Goal: Task Accomplishment & Management: Manage account settings

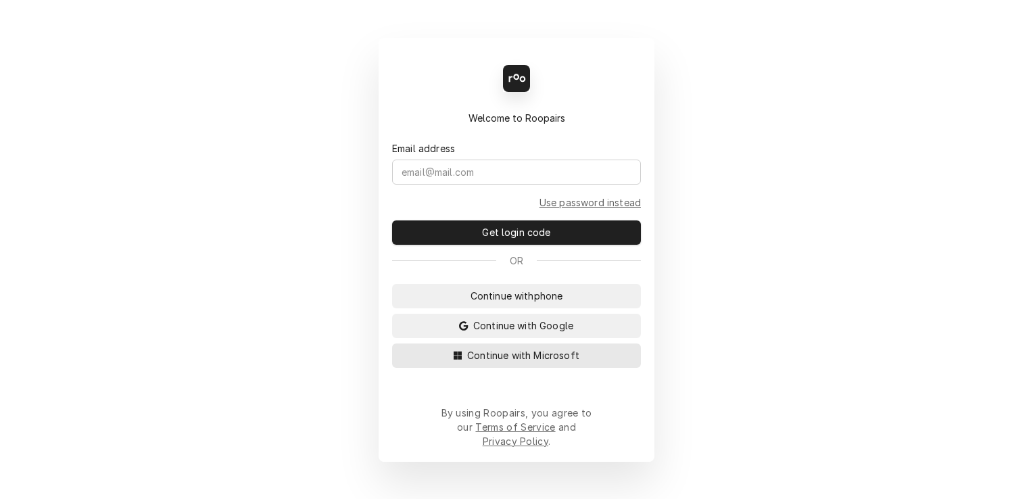
click at [492, 363] on span "Continue with Microsoft" at bounding box center [524, 355] width 118 height 14
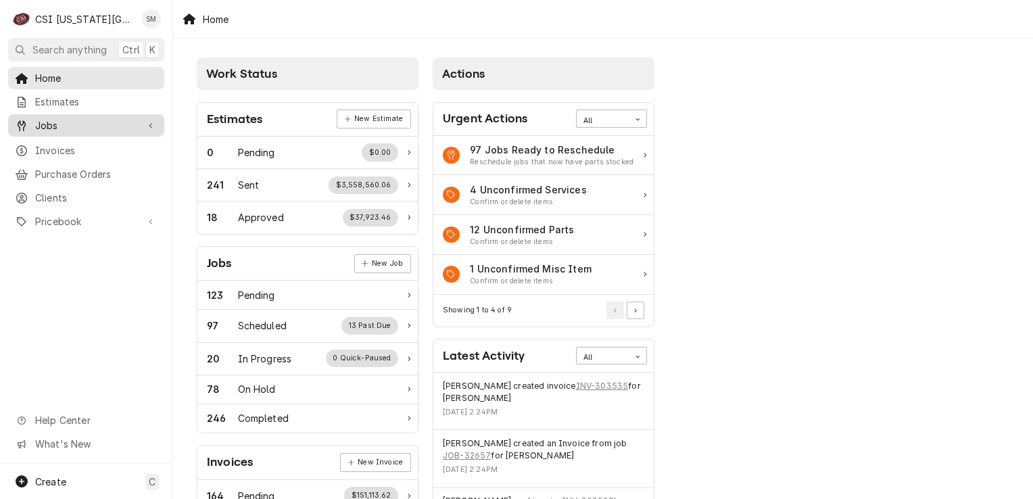
click at [103, 118] on span "Jobs" at bounding box center [86, 125] width 102 height 14
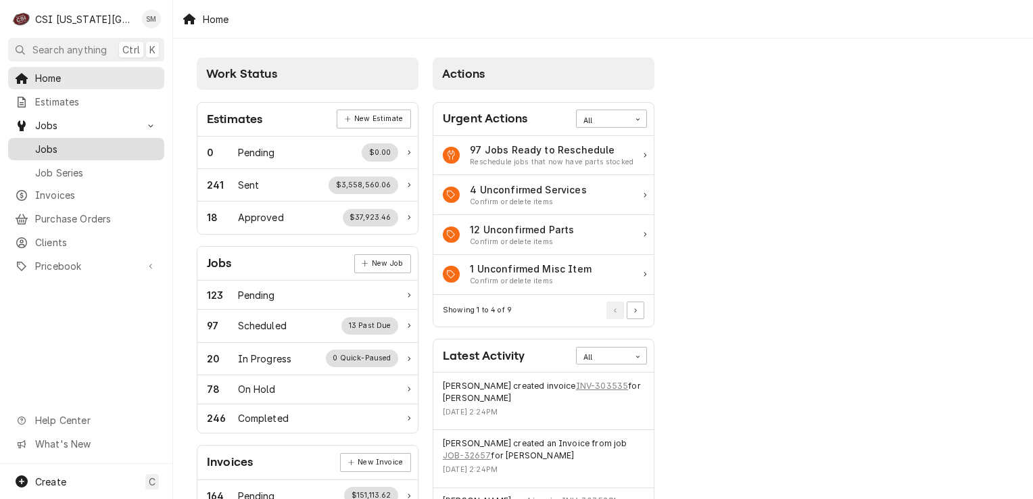
click at [98, 145] on span "Jobs" at bounding box center [96, 149] width 122 height 14
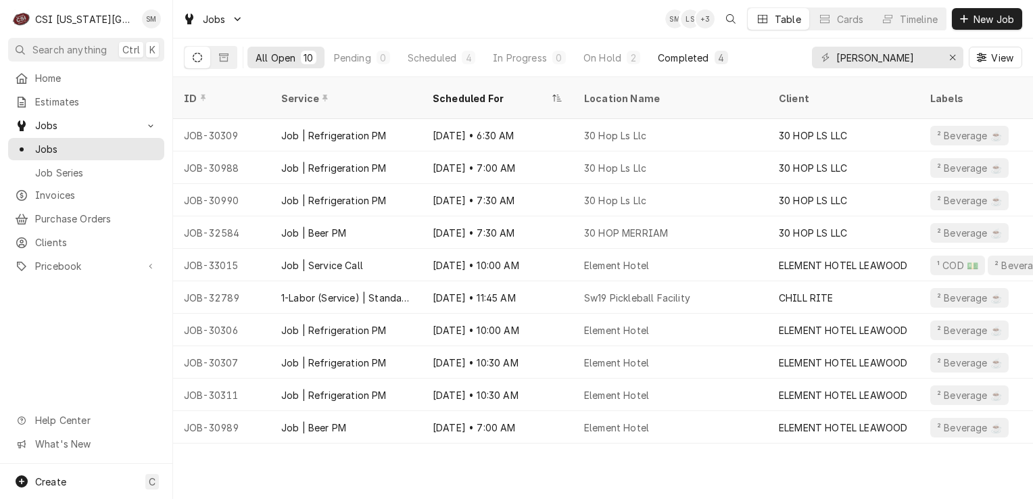
click at [672, 64] on button "Completed 4" at bounding box center [693, 58] width 86 height 22
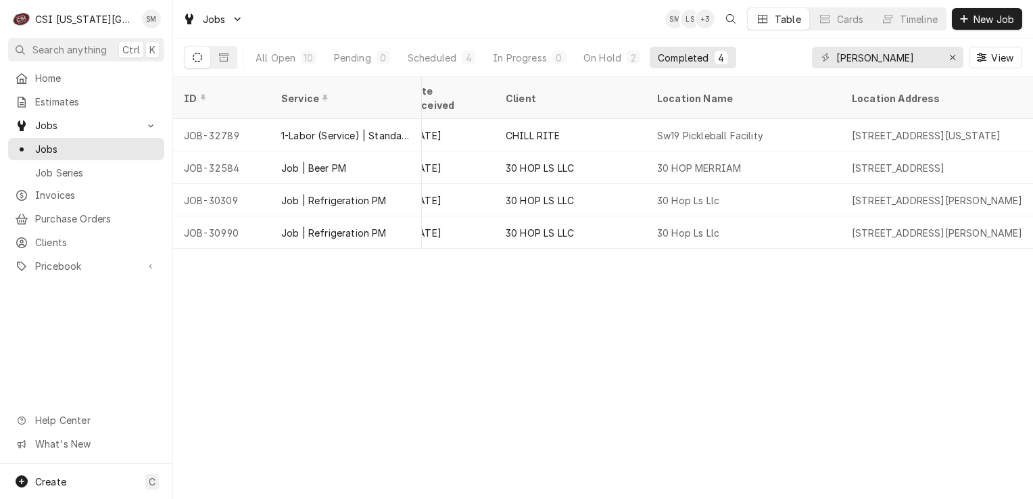
scroll to position [0, 572]
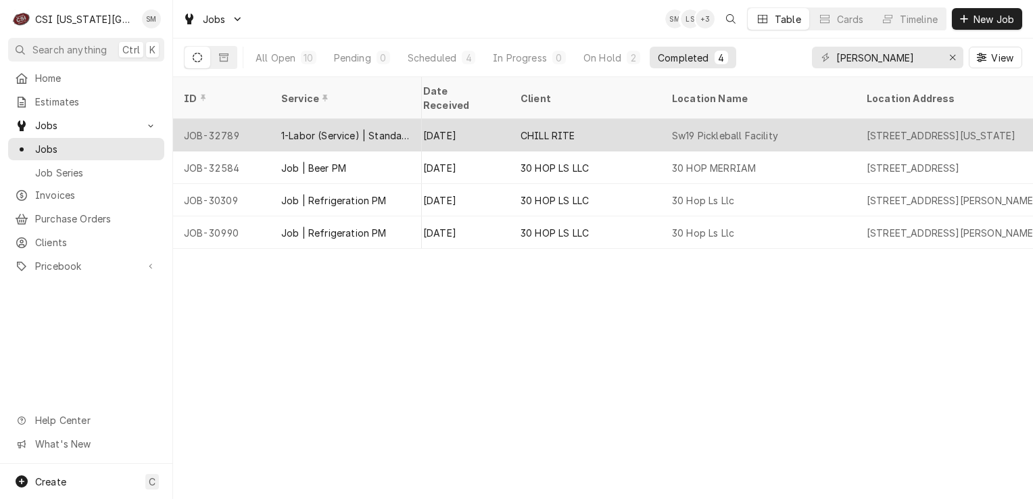
click at [578, 130] on div "CHILL RITE" at bounding box center [585, 135] width 151 height 32
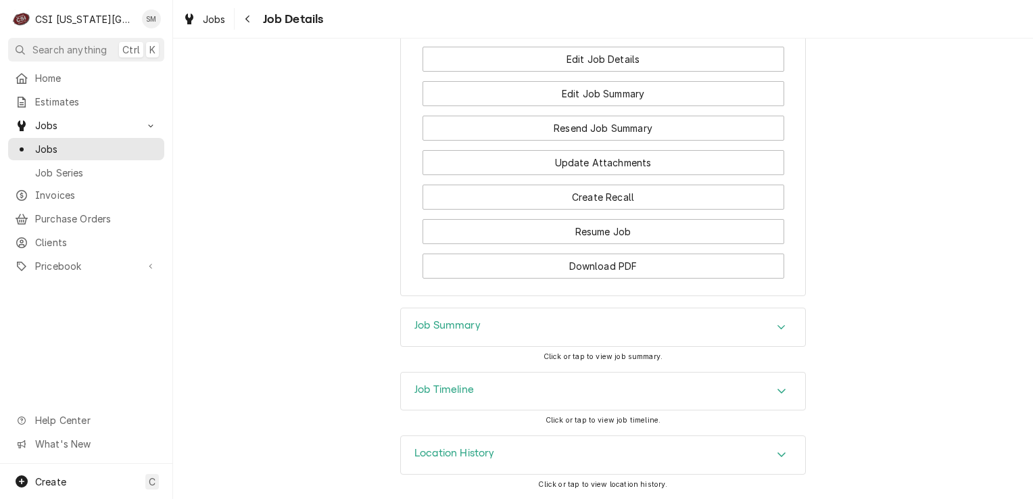
scroll to position [1050, 0]
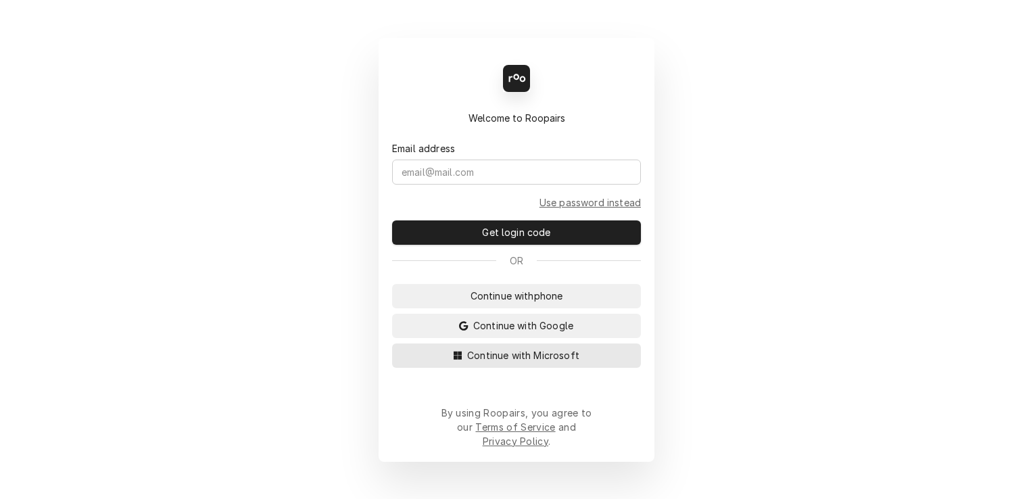
click at [527, 368] on button "Continue with Microsoft" at bounding box center [516, 356] width 249 height 24
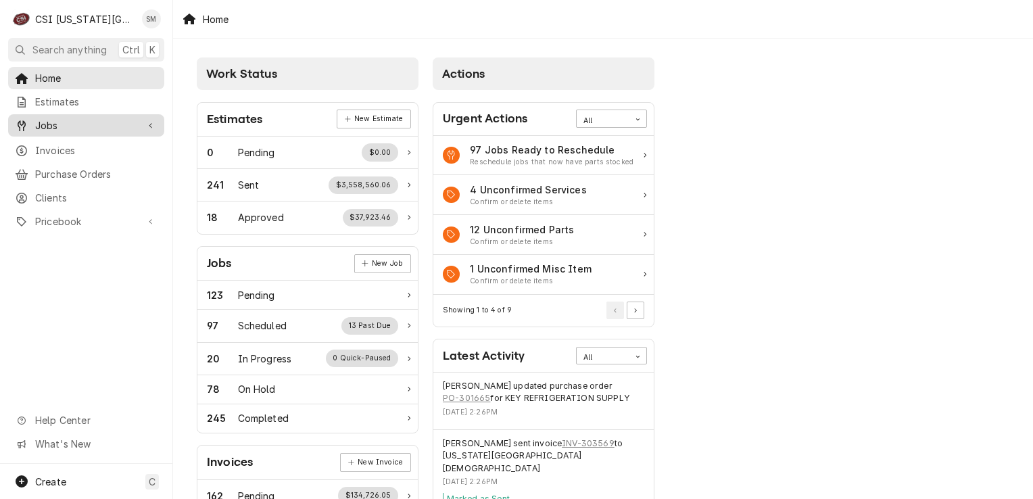
click at [106, 125] on span "Jobs" at bounding box center [86, 125] width 102 height 14
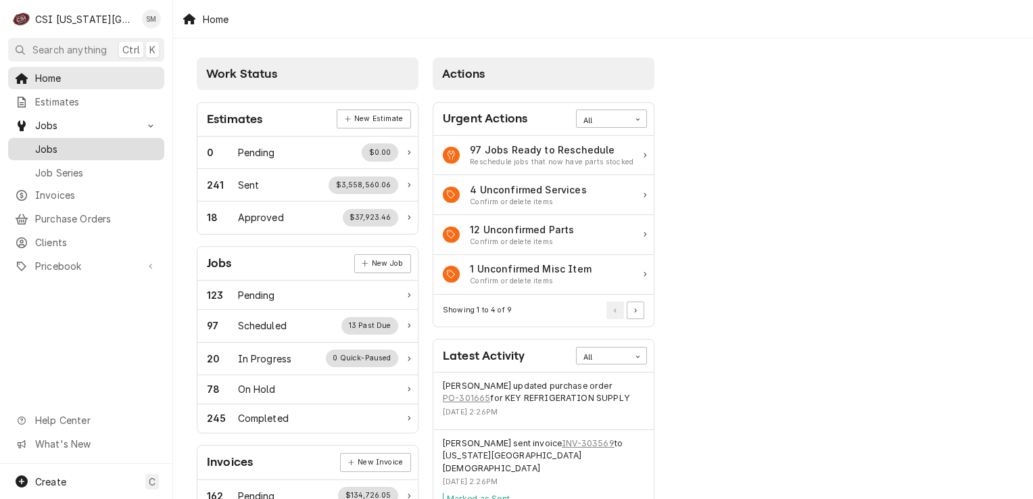
click at [101, 143] on span "Jobs" at bounding box center [96, 149] width 122 height 14
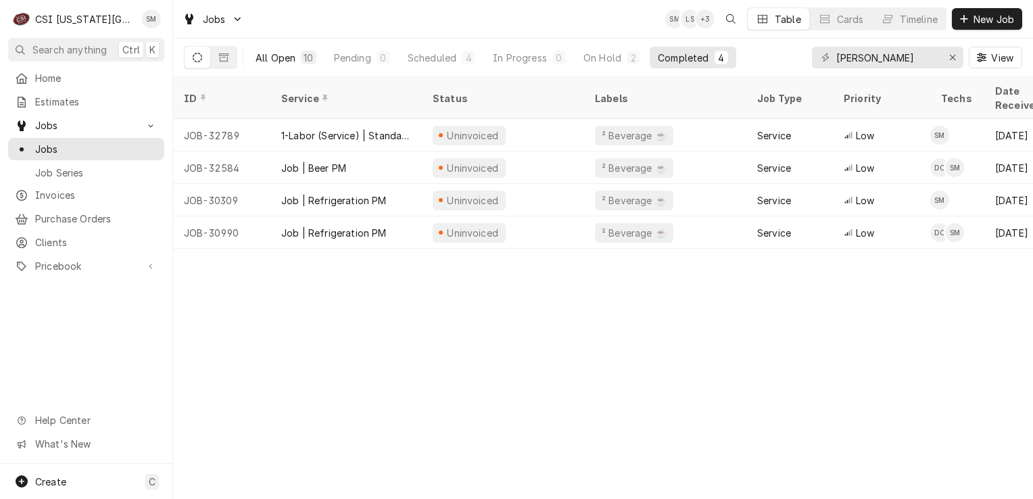
click at [285, 56] on div "All Open" at bounding box center [276, 58] width 40 height 14
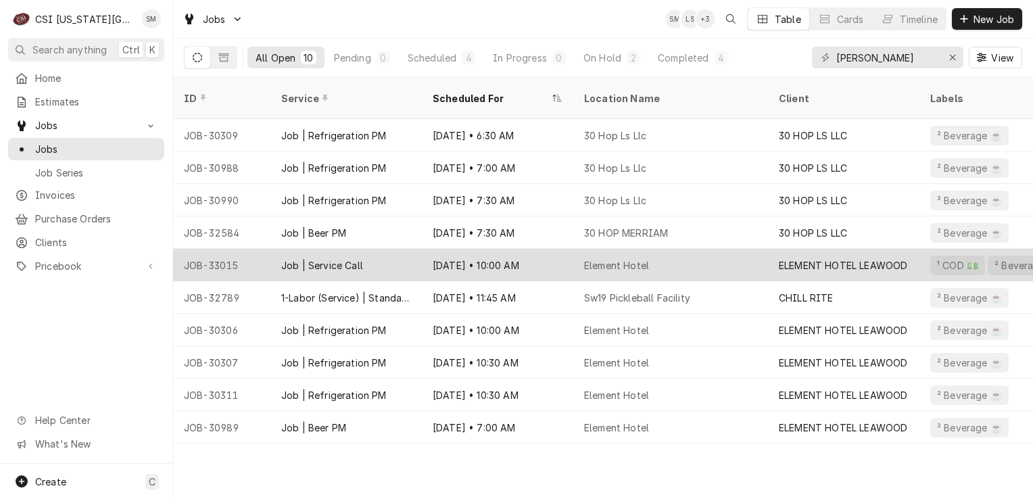
drag, startPoint x: 492, startPoint y: 250, endPoint x: 398, endPoint y: 258, distance: 95.0
click at [398, 258] on div "Job | Service Call" at bounding box center [346, 265] width 151 height 32
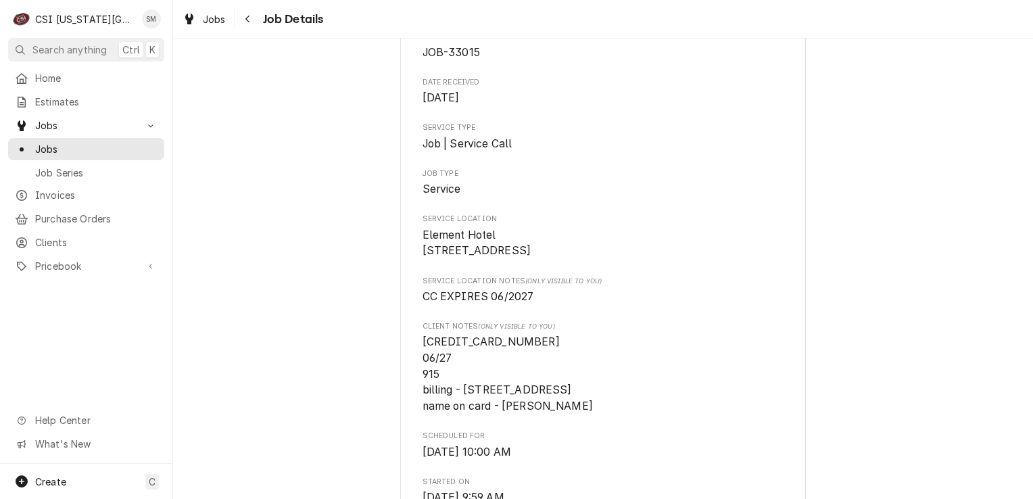
scroll to position [406, 0]
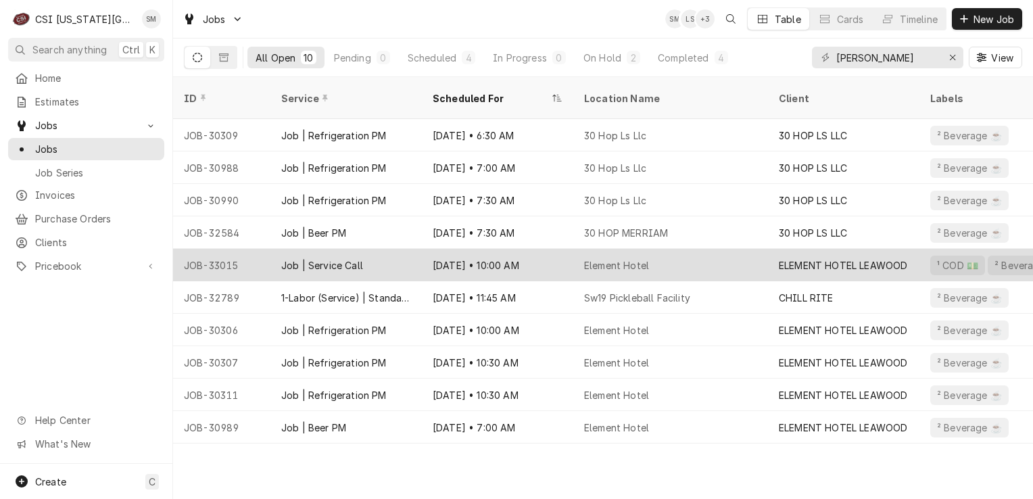
click at [687, 254] on div "Element Hotel" at bounding box center [671, 265] width 195 height 32
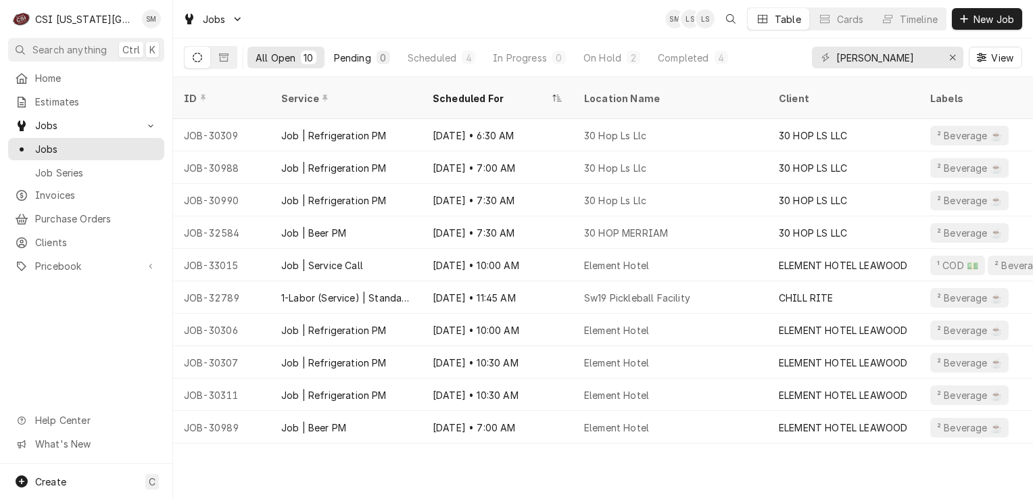
click at [356, 55] on div "Pending" at bounding box center [352, 58] width 37 height 14
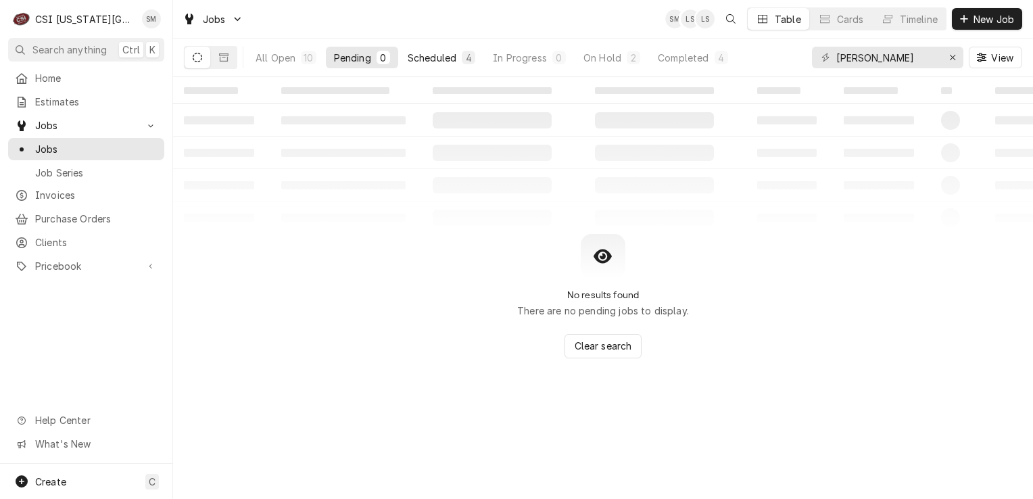
click at [418, 54] on div "Scheduled" at bounding box center [432, 58] width 49 height 14
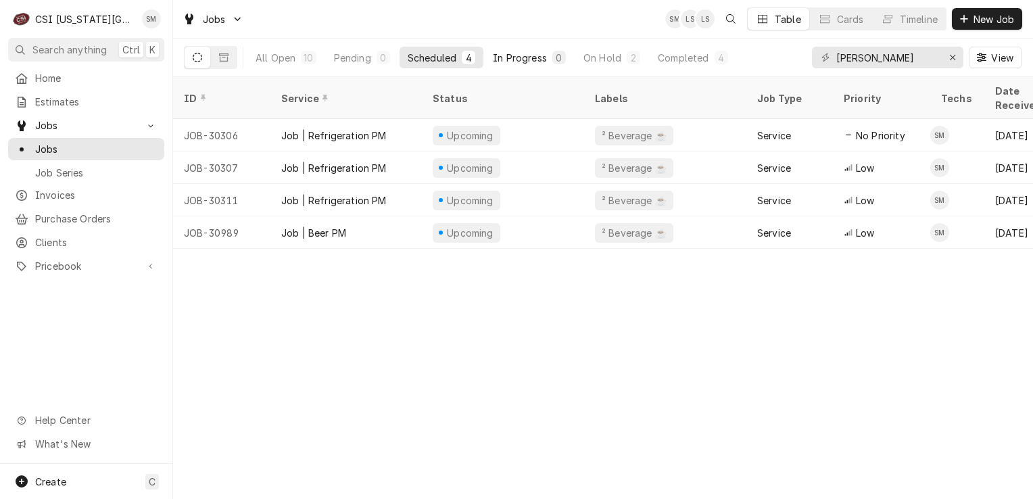
click at [547, 64] on button "In Progress 0" at bounding box center [529, 58] width 89 height 22
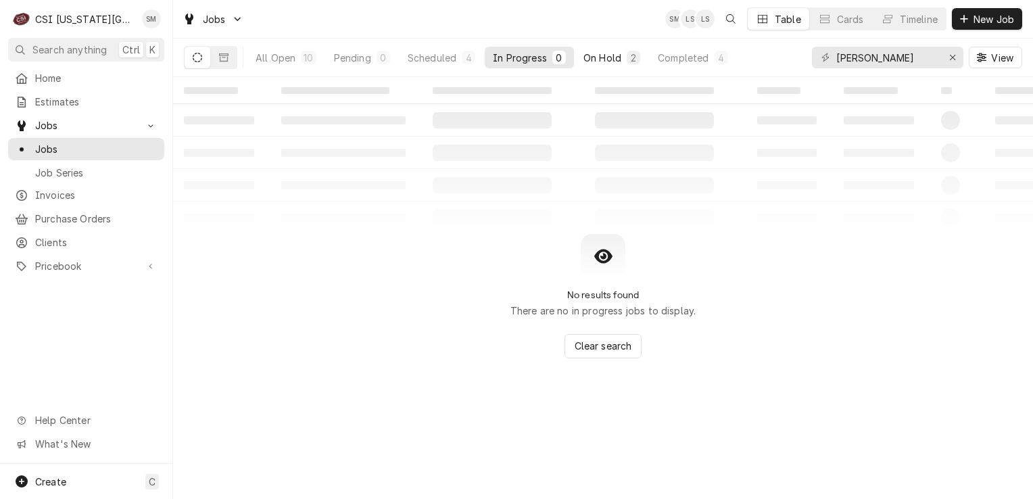
click at [587, 55] on div "On Hold" at bounding box center [603, 58] width 38 height 14
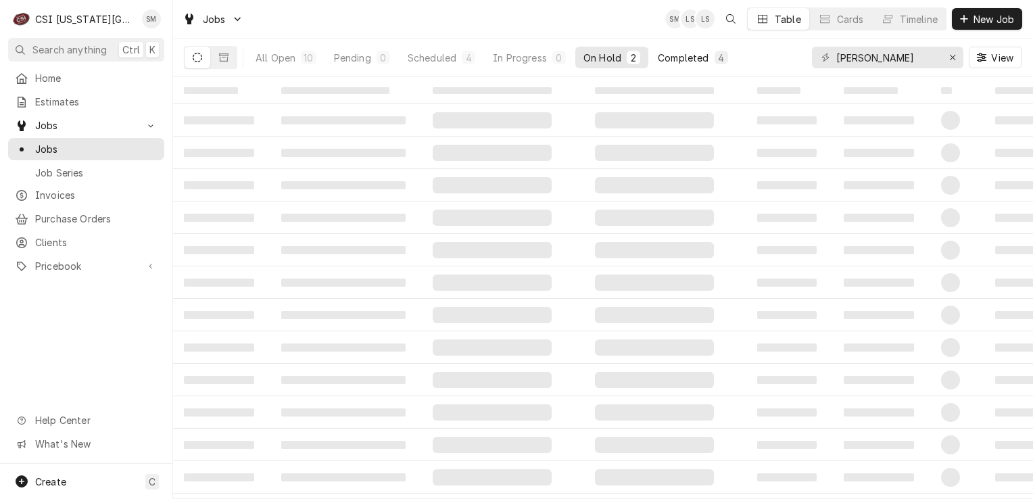
click at [704, 61] on div "Completed" at bounding box center [683, 58] width 51 height 14
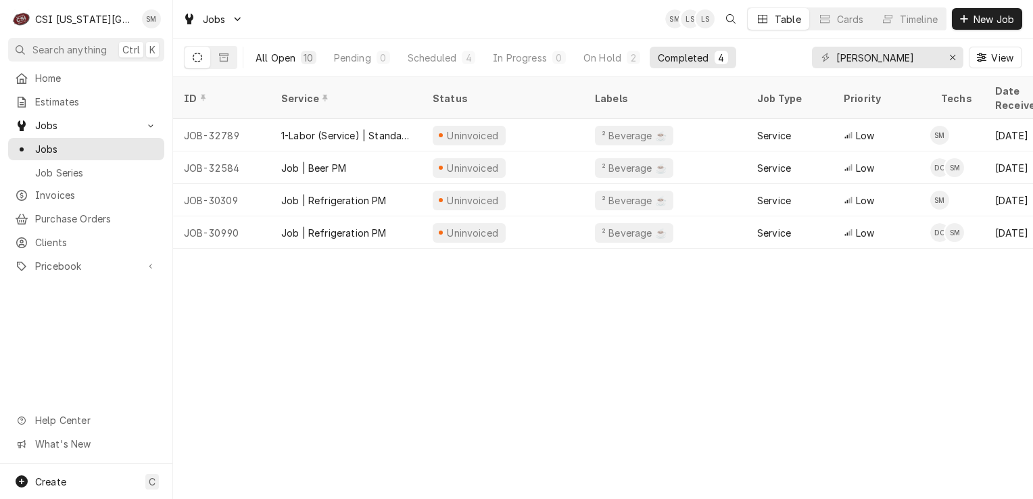
click at [268, 55] on div "All Open" at bounding box center [276, 58] width 40 height 14
